Goal: Check status: Check status

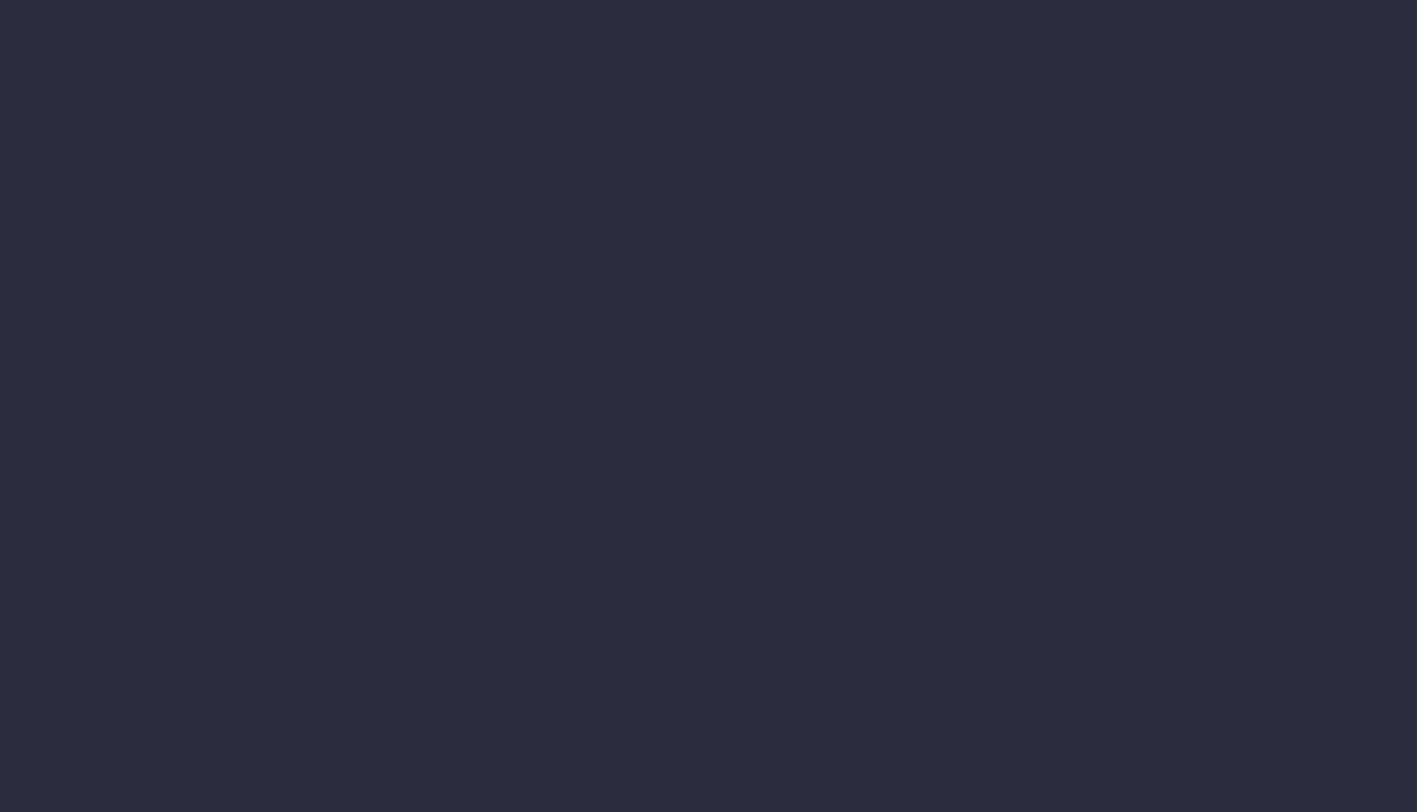
select select "finances"
select select "job"
select select "billing"
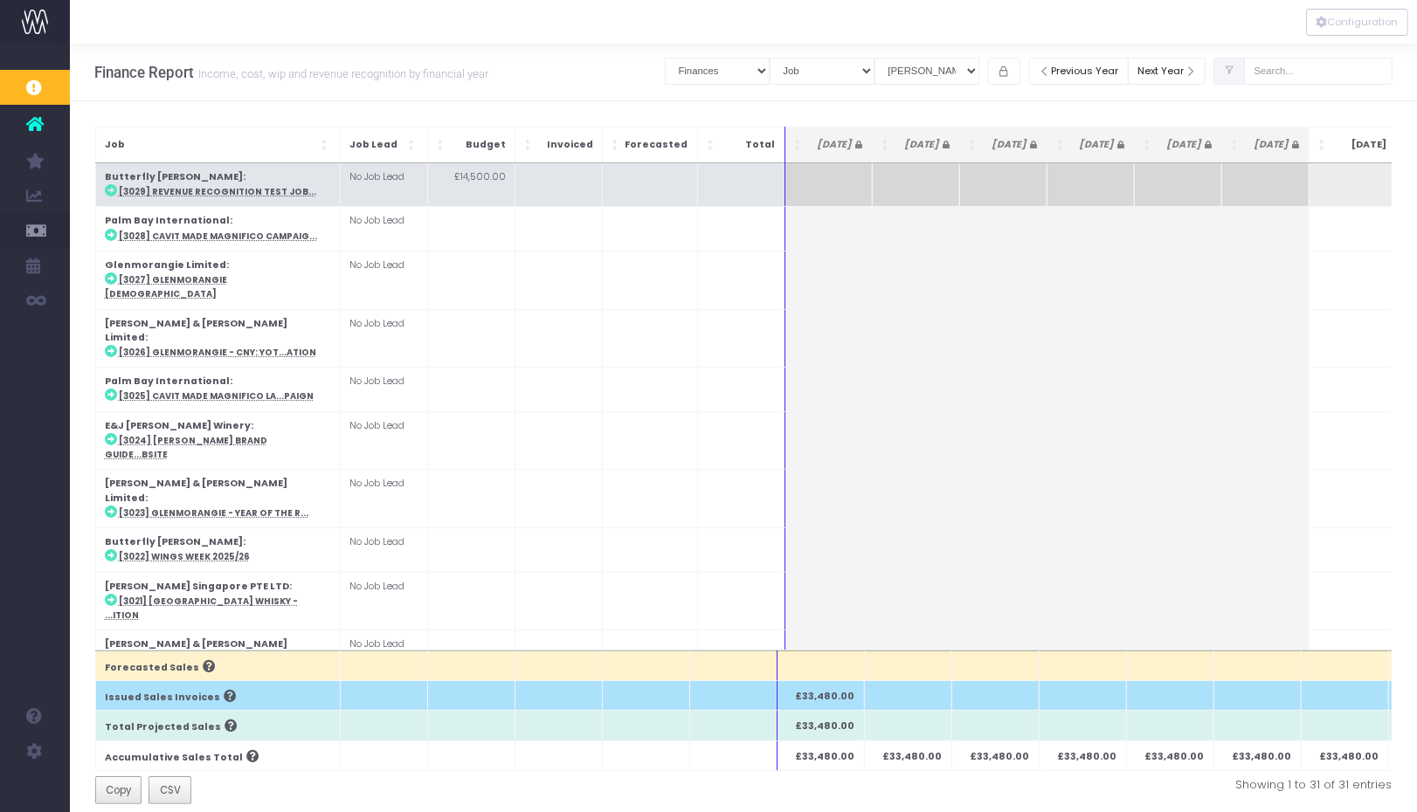
click at [182, 190] on abbr "[3029] Revenue Recognition Test Job..." at bounding box center [217, 191] width 197 height 11
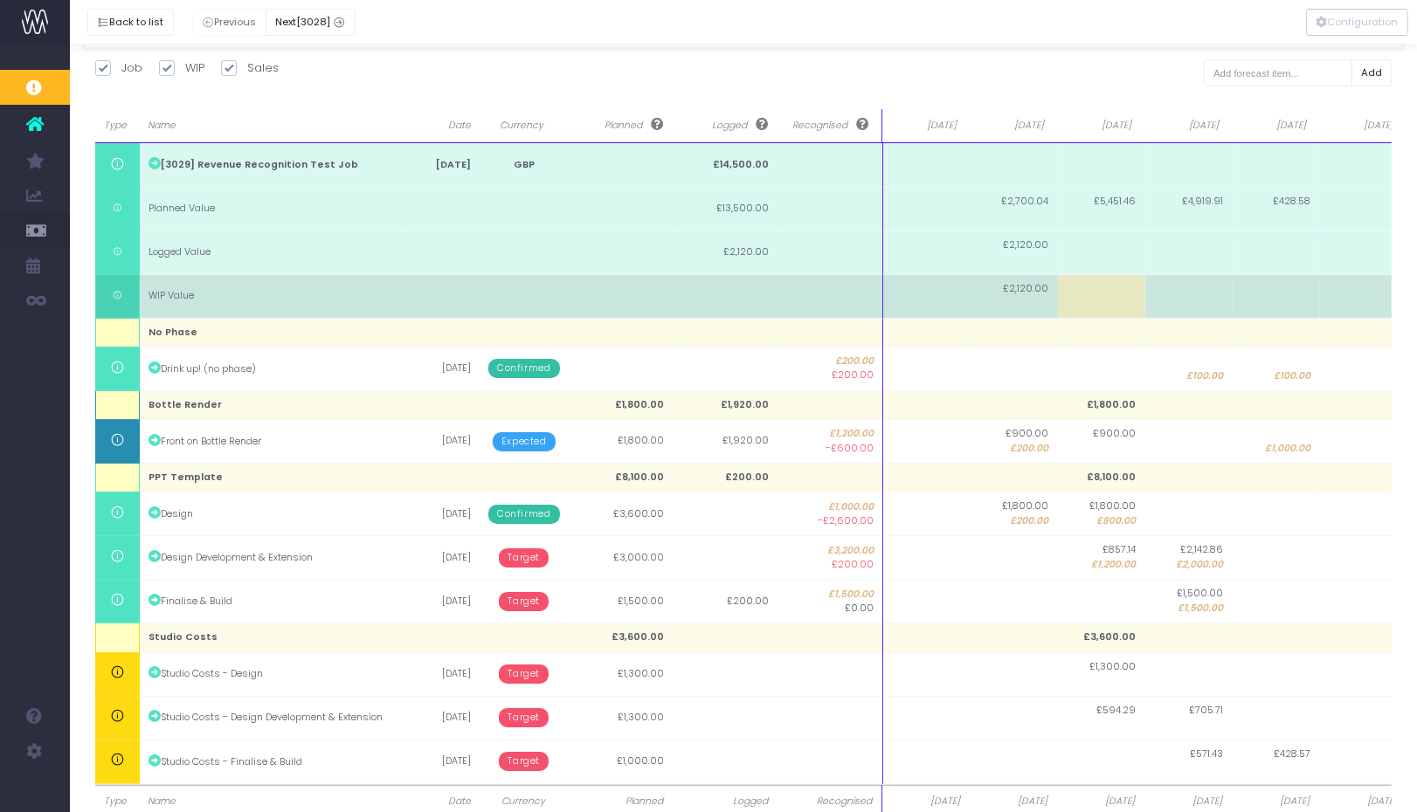
scroll to position [269, 0]
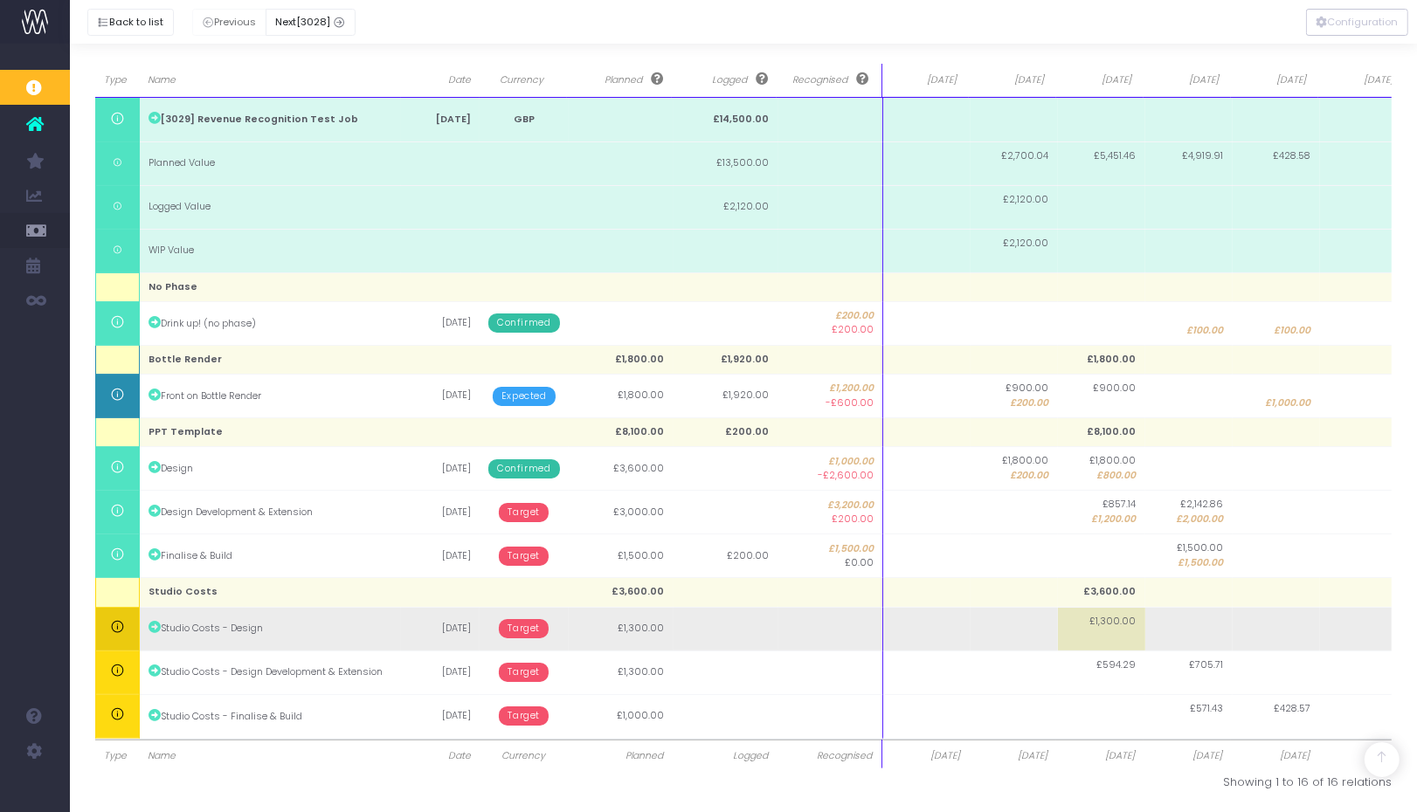
click at [1117, 623] on span "£1,300.00" at bounding box center [1113, 622] width 46 height 14
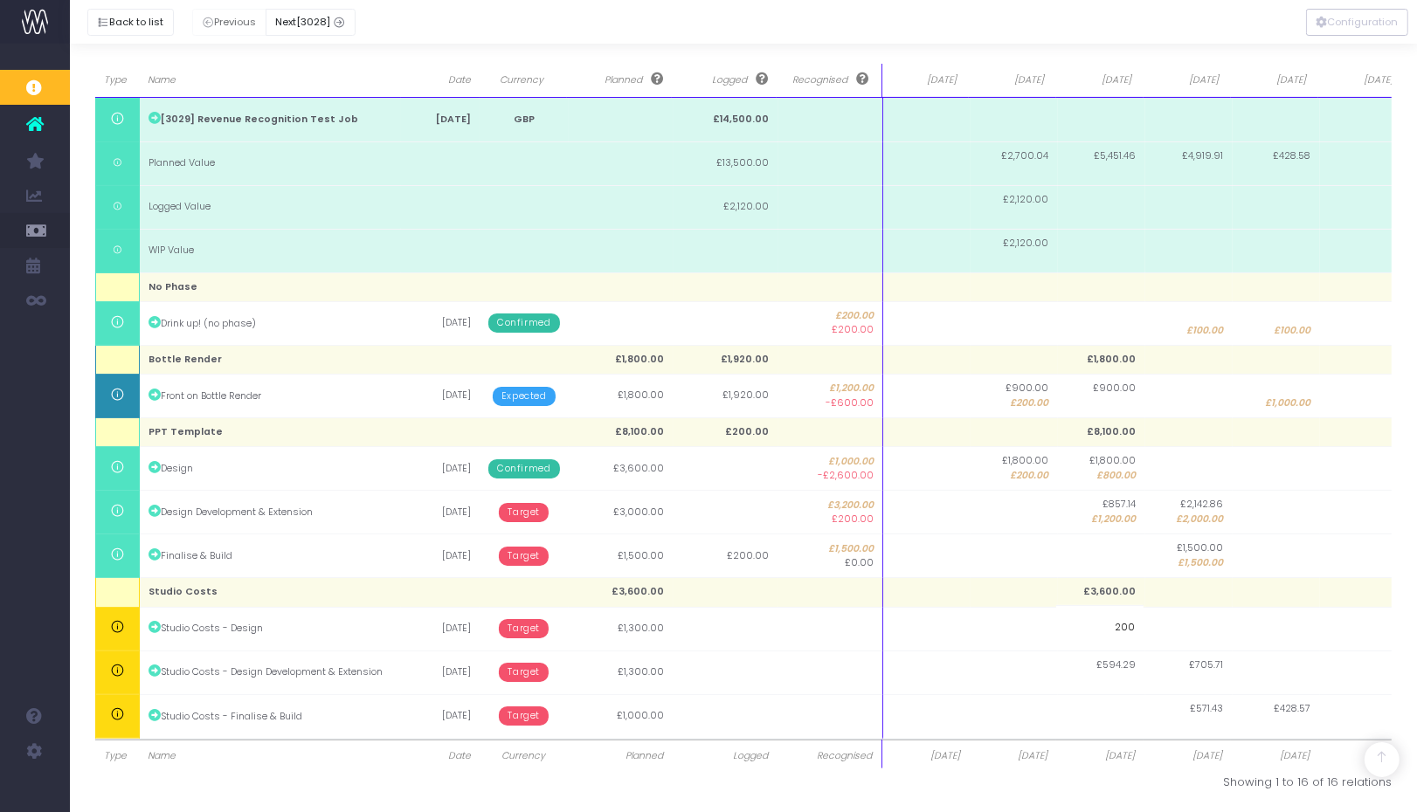
type input "2000"
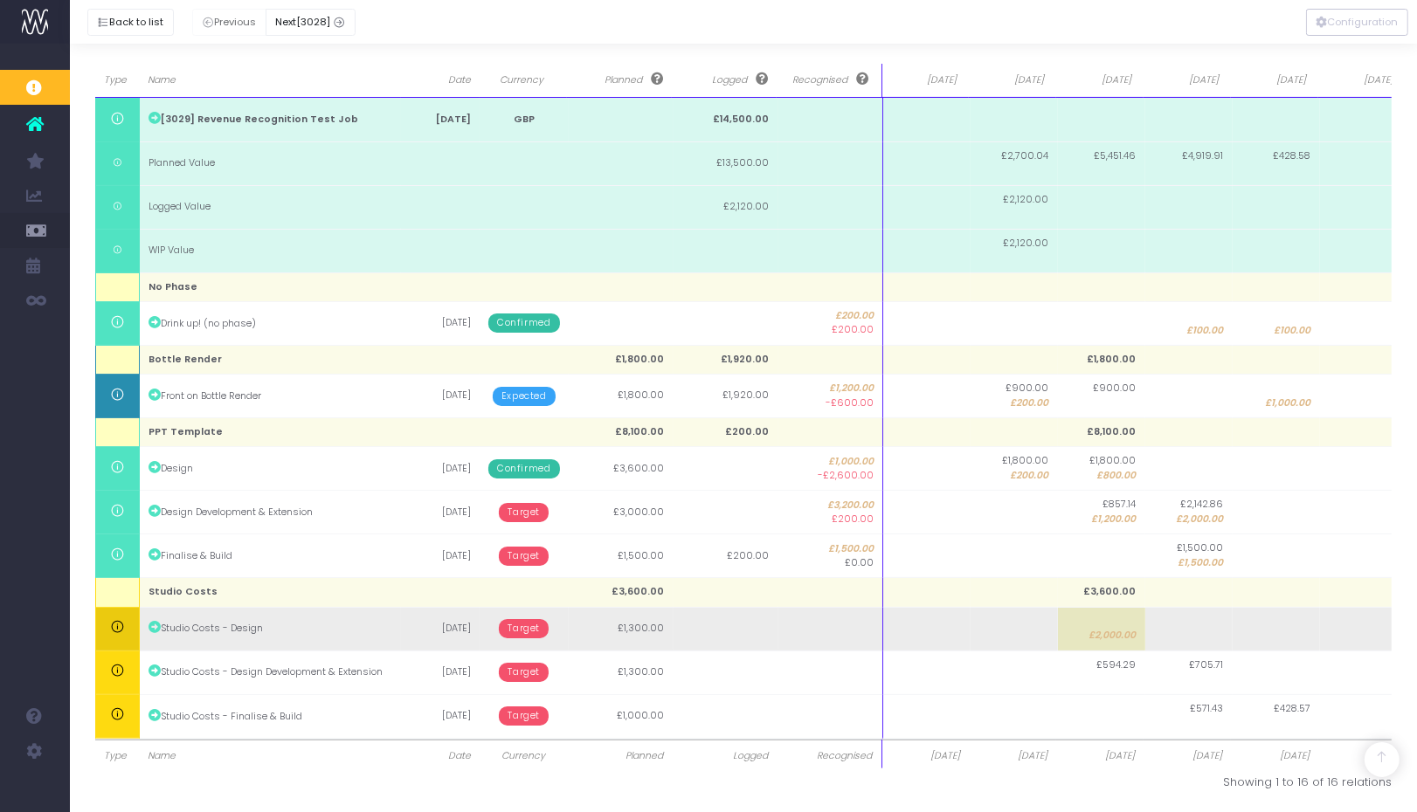
click at [1209, 543] on body "Oh my... this is bad. [PERSON_NAME] wasn't able to load this page. Please conta…" at bounding box center [708, 137] width 1417 height 812
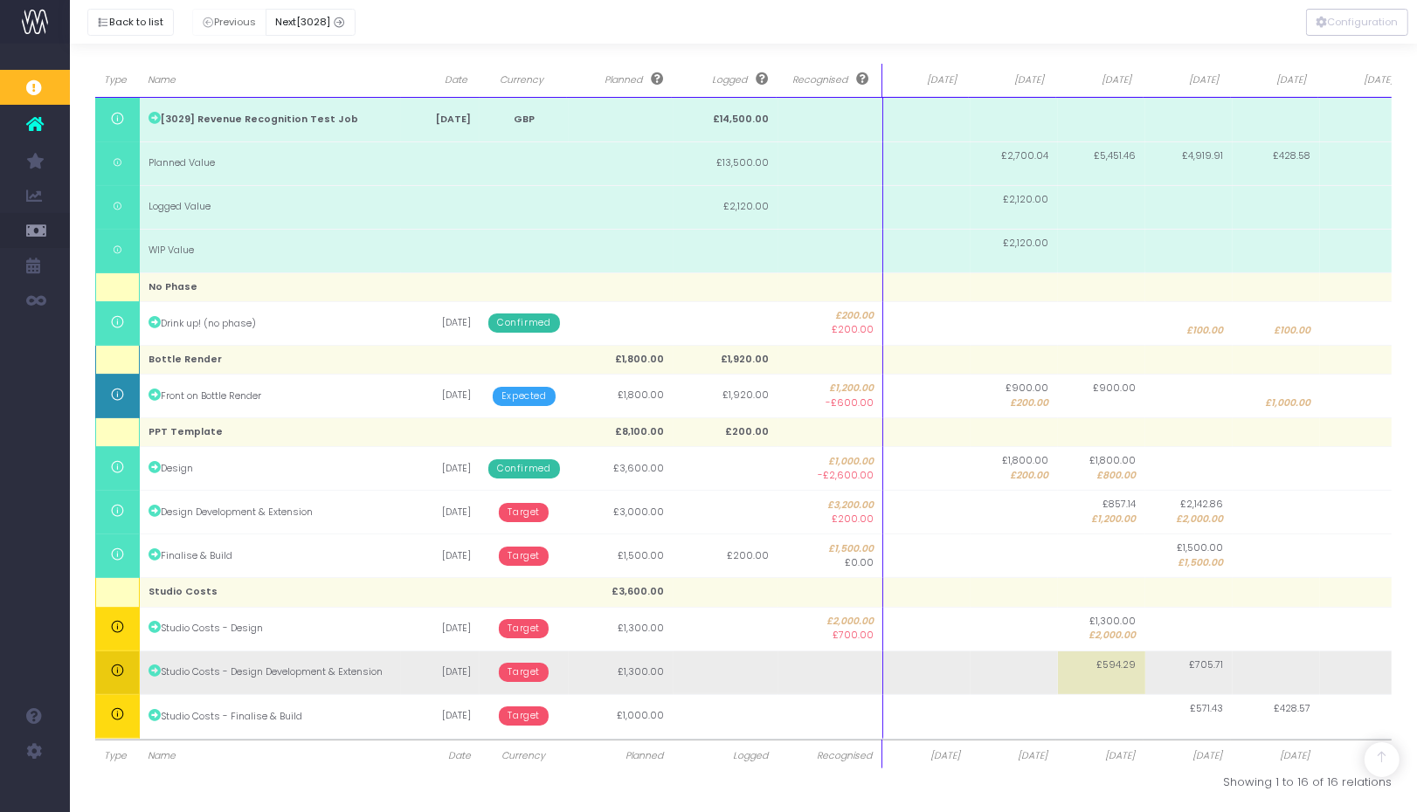
click at [1121, 661] on span "£594.29" at bounding box center [1116, 666] width 39 height 14
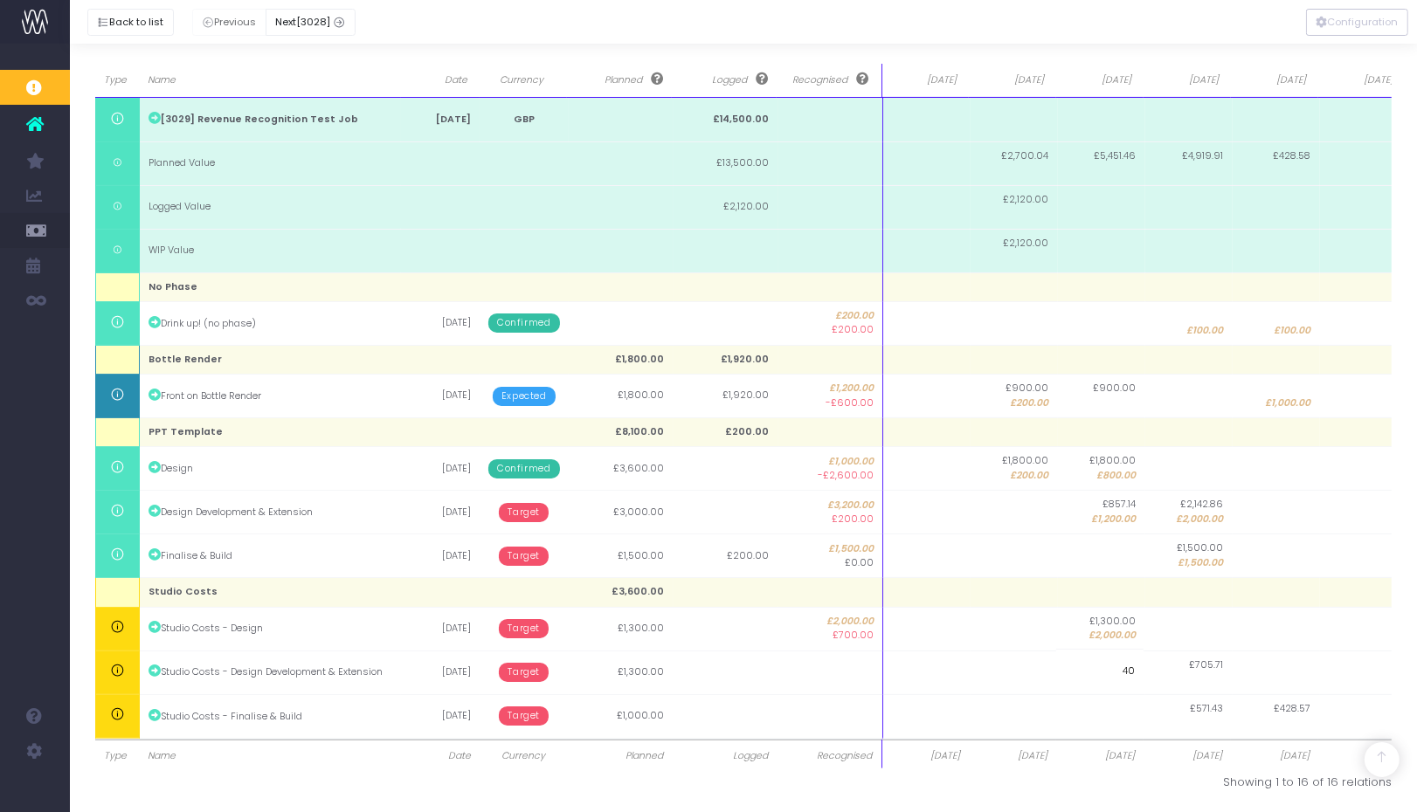
type input "400"
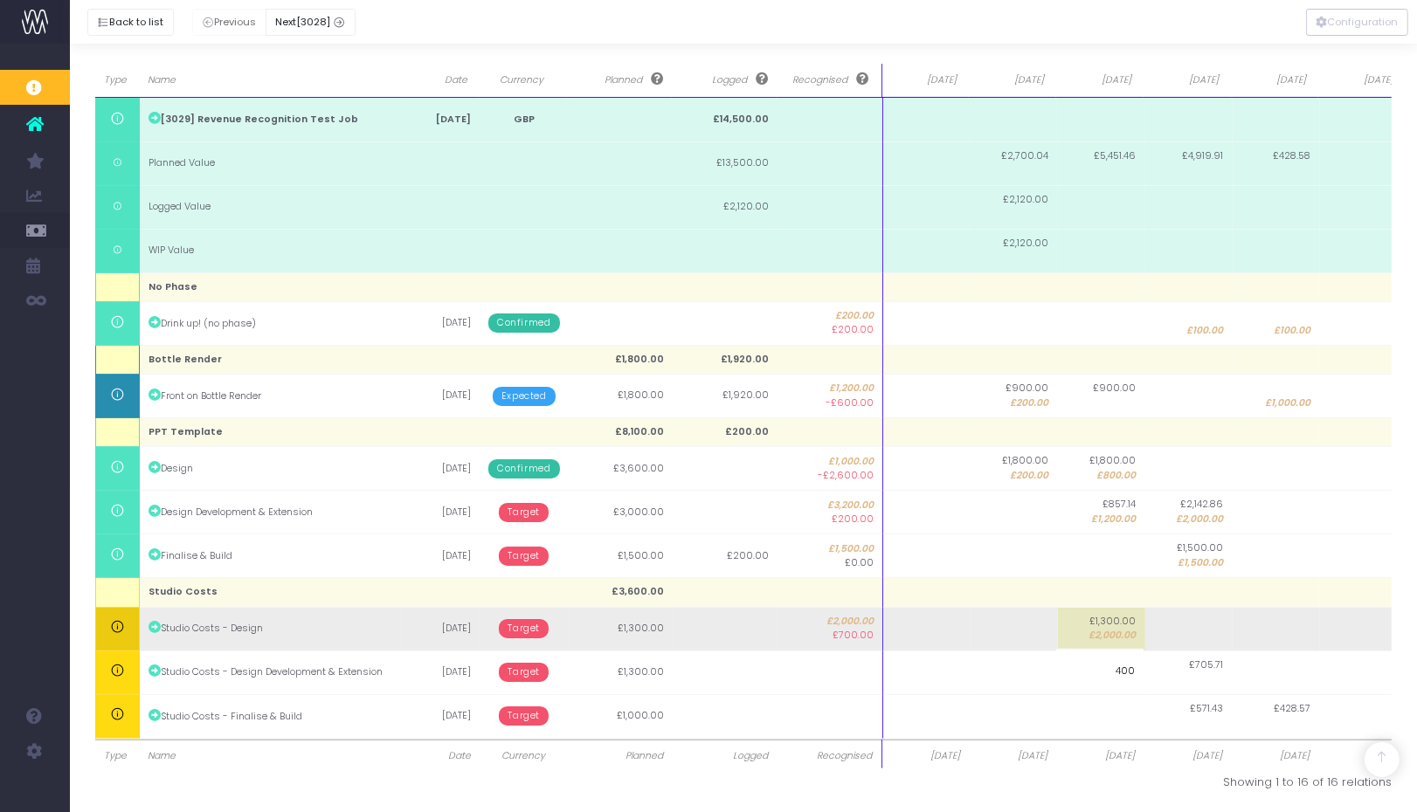
click at [1213, 543] on body "Oh my... this is bad. [PERSON_NAME] wasn't able to load this page. Please conta…" at bounding box center [708, 137] width 1417 height 812
